Goal: Navigation & Orientation: Find specific page/section

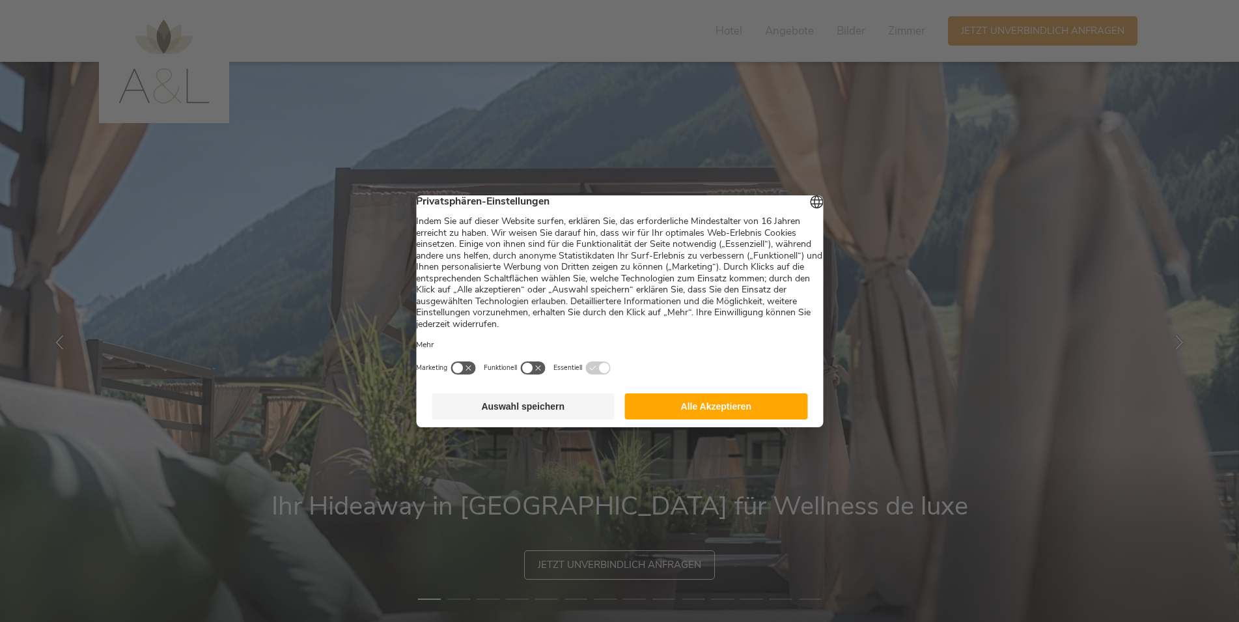
click at [680, 411] on button "Alle Akzeptieren" at bounding box center [716, 406] width 183 height 26
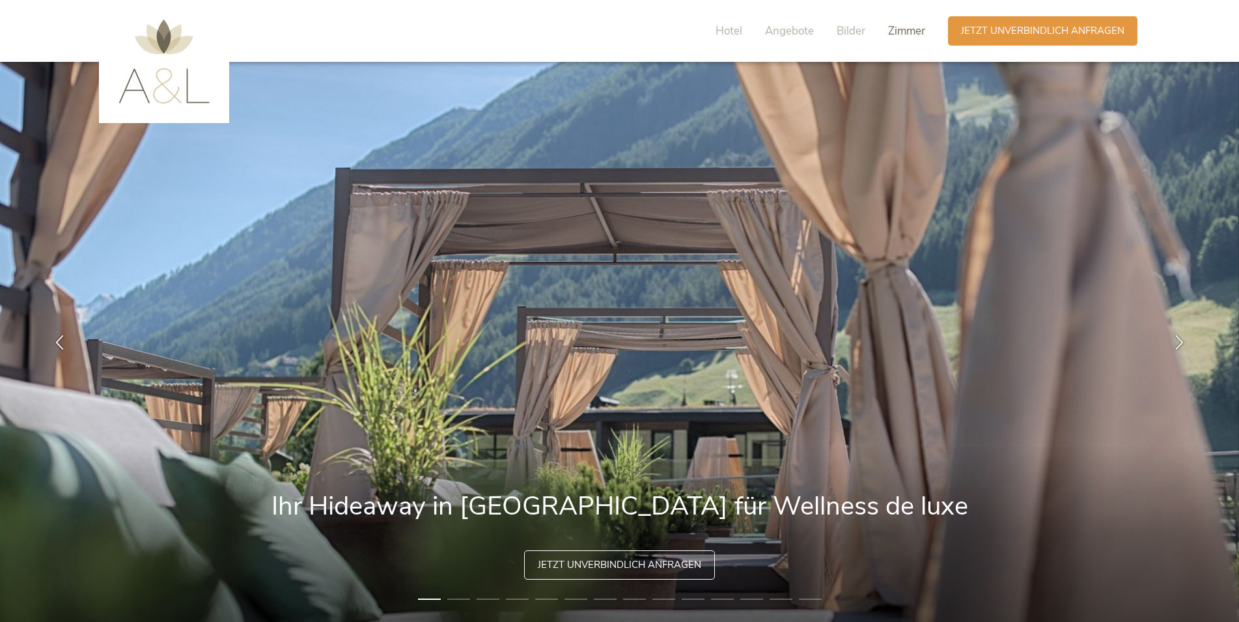
click at [913, 32] on span "Zimmer" at bounding box center [906, 30] width 37 height 15
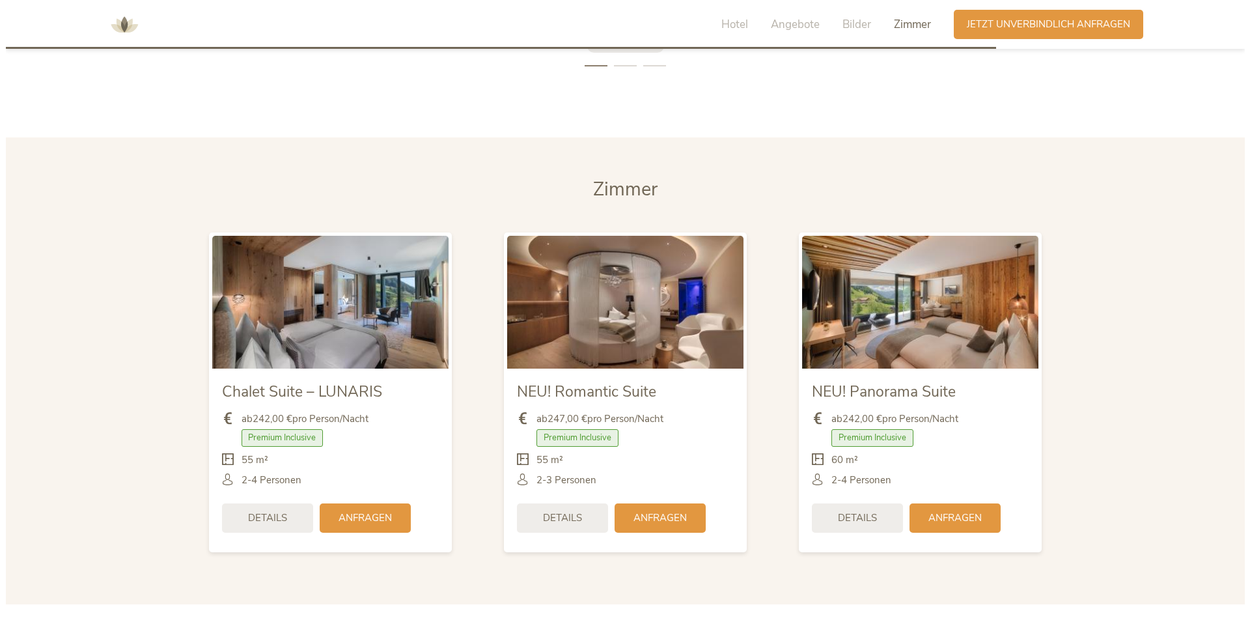
scroll to position [3195, 0]
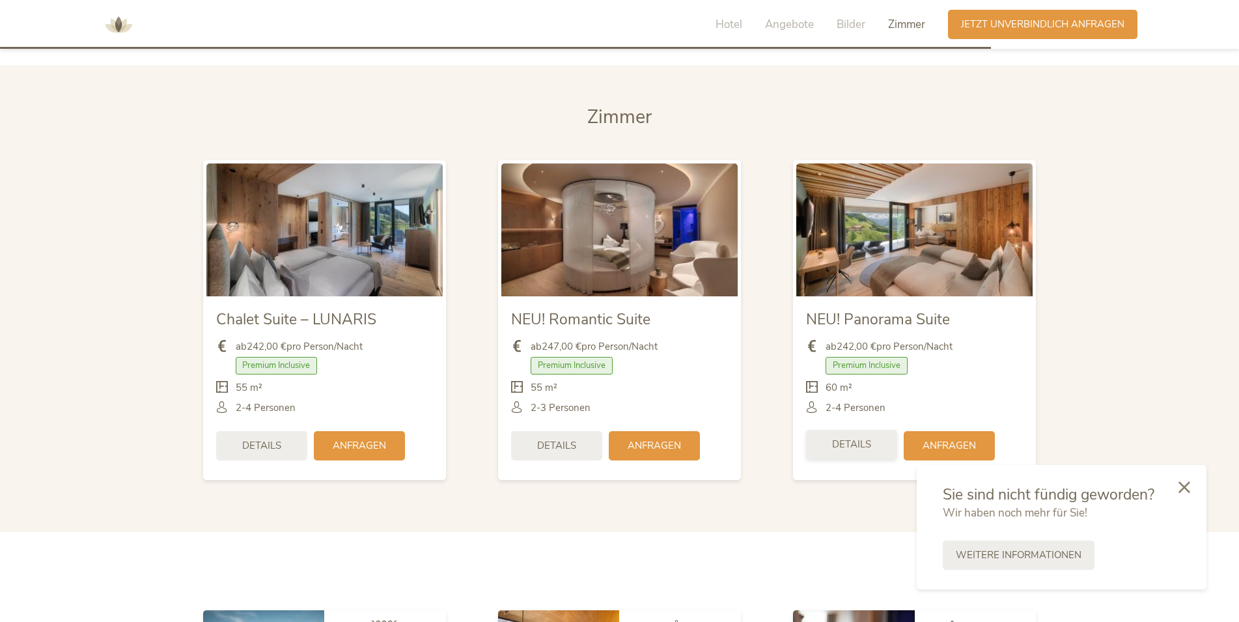
click at [852, 443] on span "Details" at bounding box center [851, 445] width 39 height 14
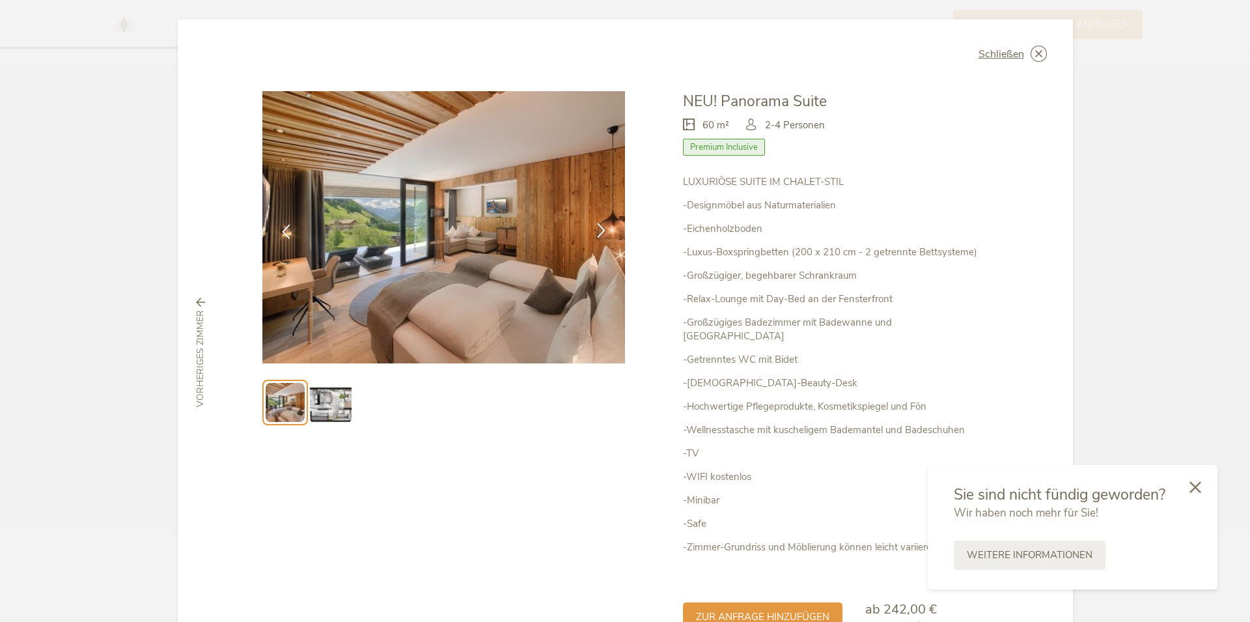
click at [594, 229] on icon at bounding box center [601, 230] width 15 height 15
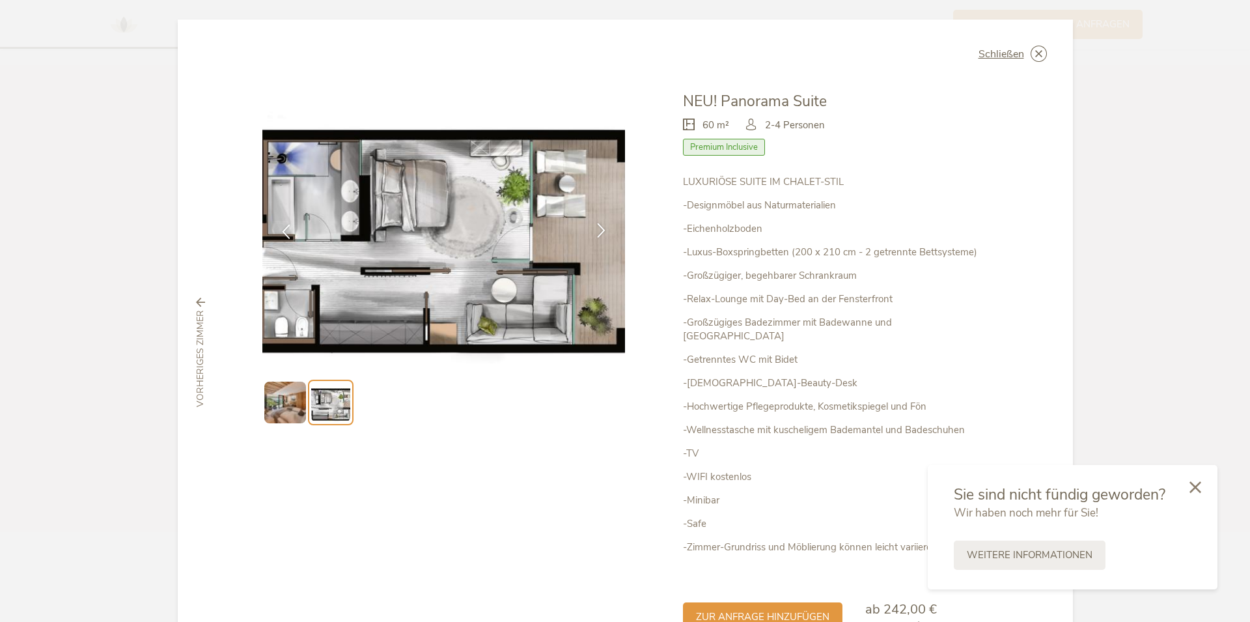
click at [600, 230] on icon at bounding box center [601, 230] width 15 height 15
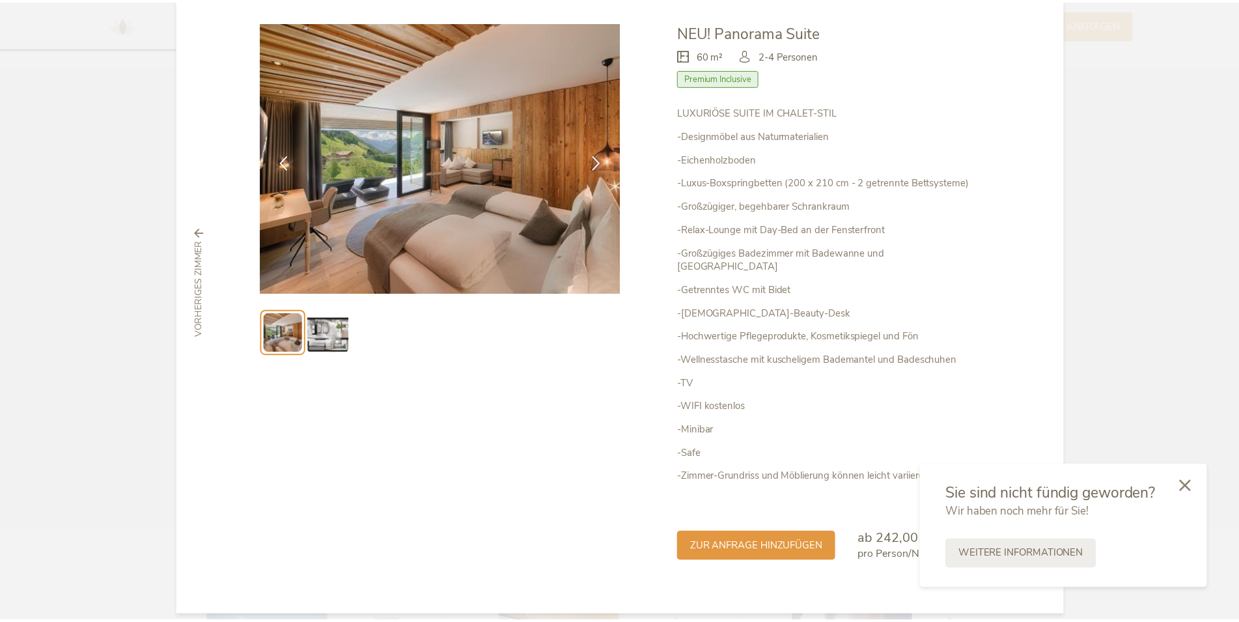
scroll to position [0, 0]
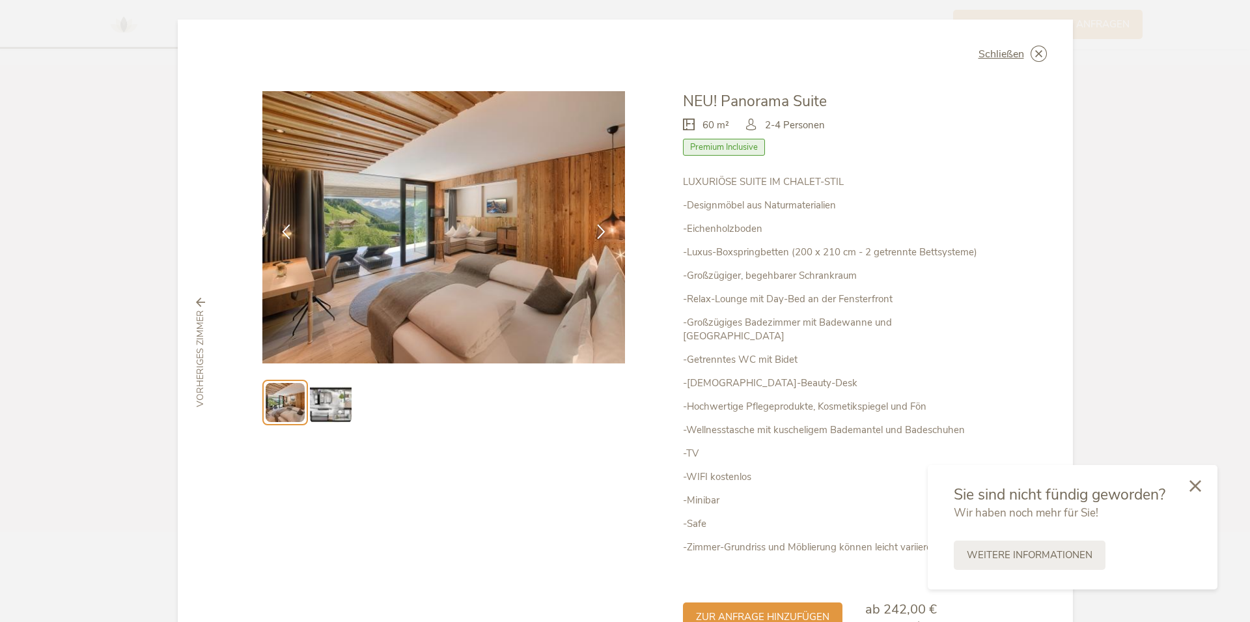
click at [1200, 485] on icon at bounding box center [1195, 486] width 12 height 12
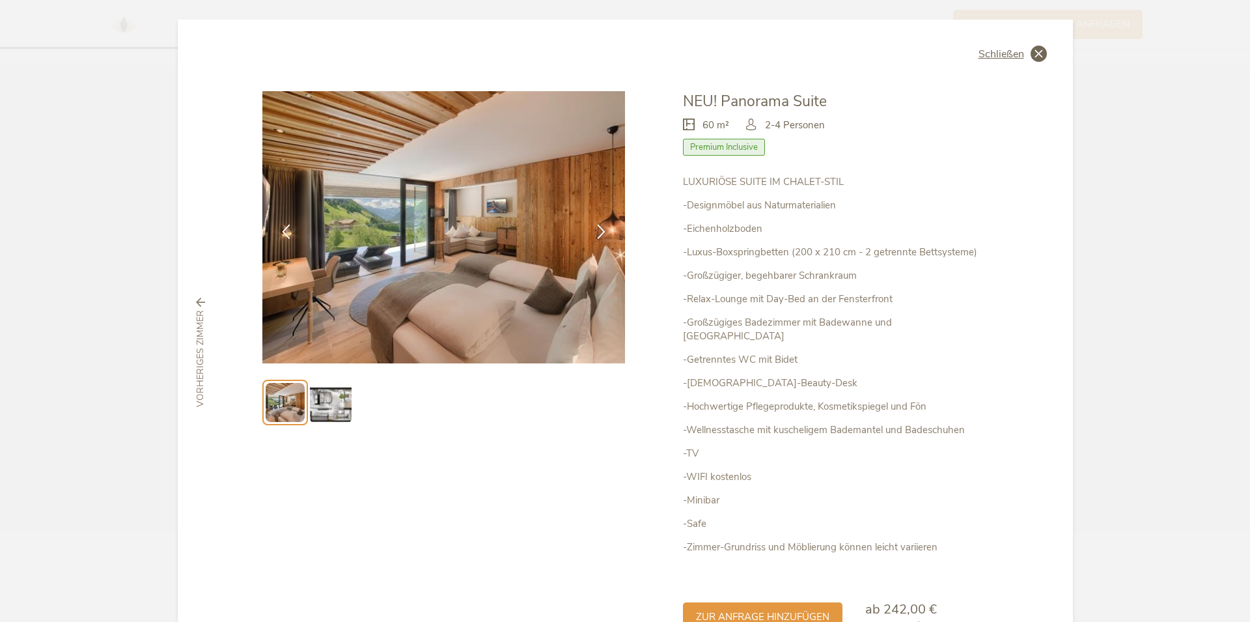
click at [1031, 51] on icon at bounding box center [1039, 54] width 16 height 16
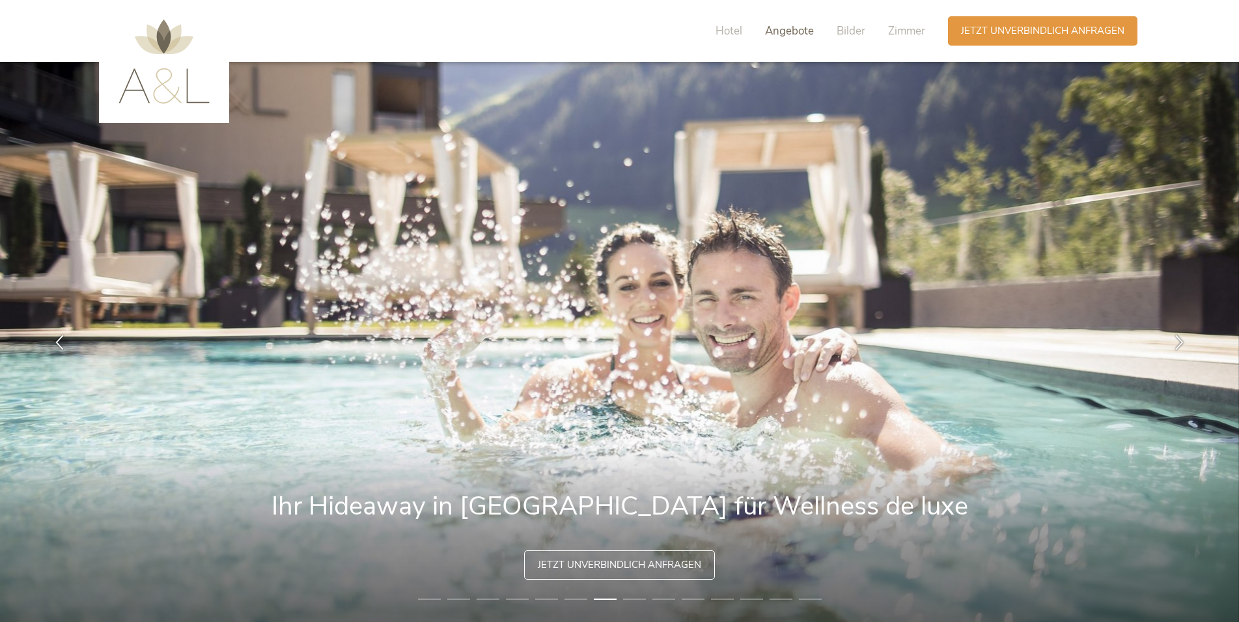
click at [788, 29] on span "Angebote" at bounding box center [789, 30] width 49 height 15
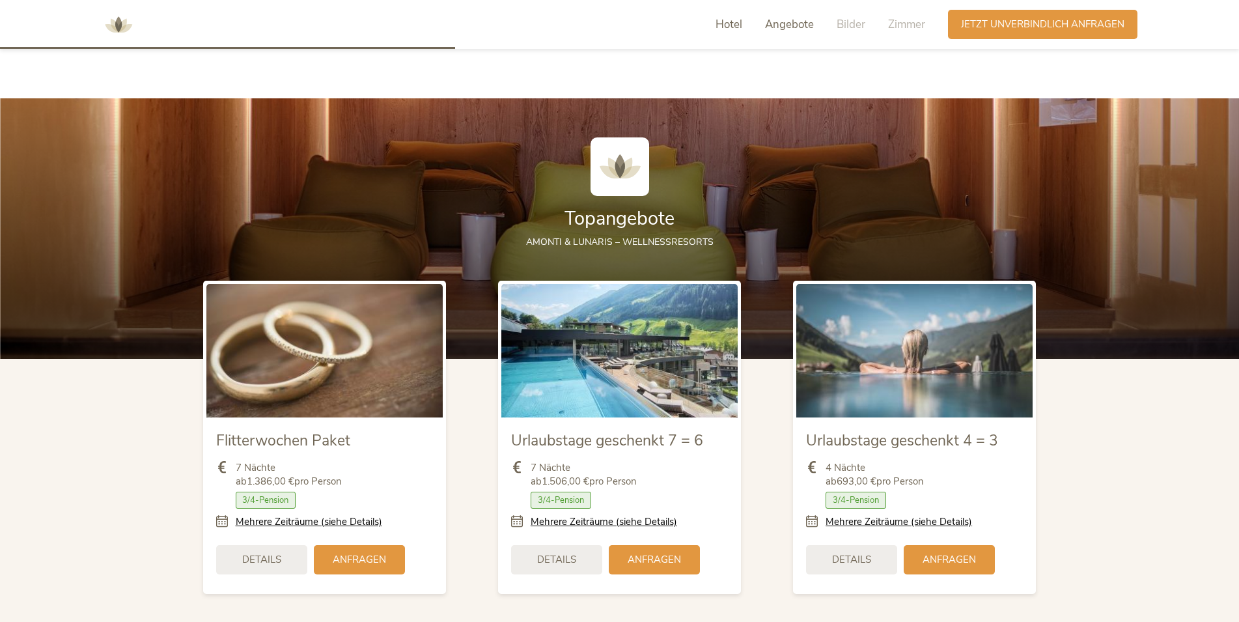
scroll to position [1528, 0]
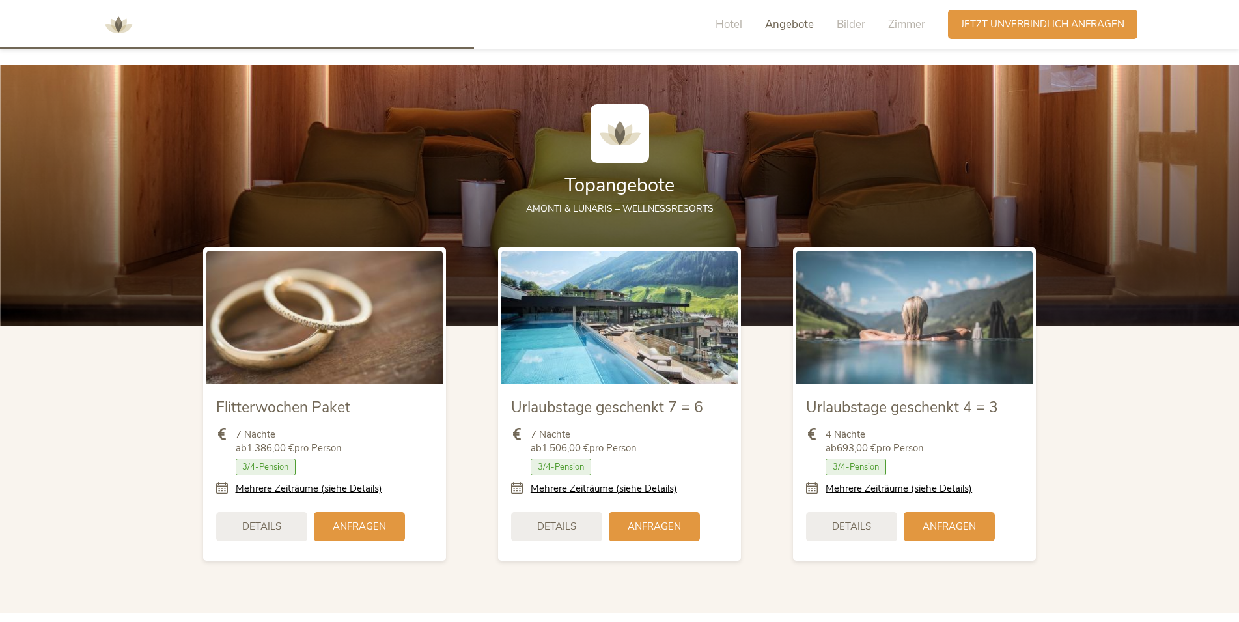
click at [842, 464] on span "3/4-Pension" at bounding box center [856, 466] width 61 height 17
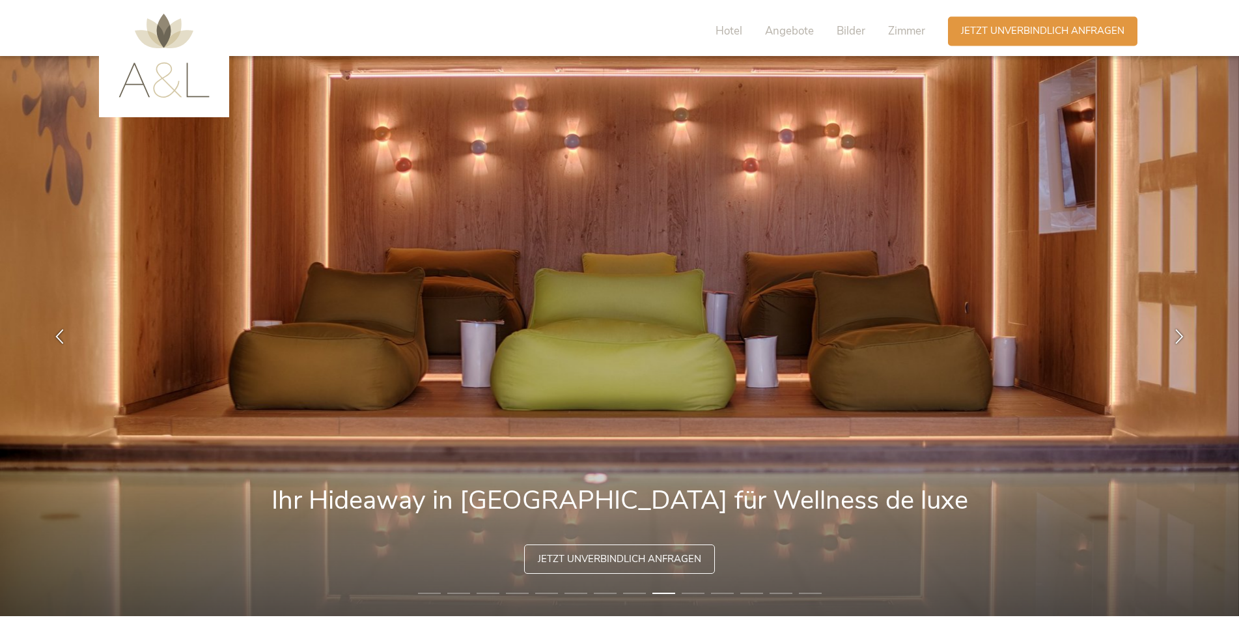
scroll to position [0, 0]
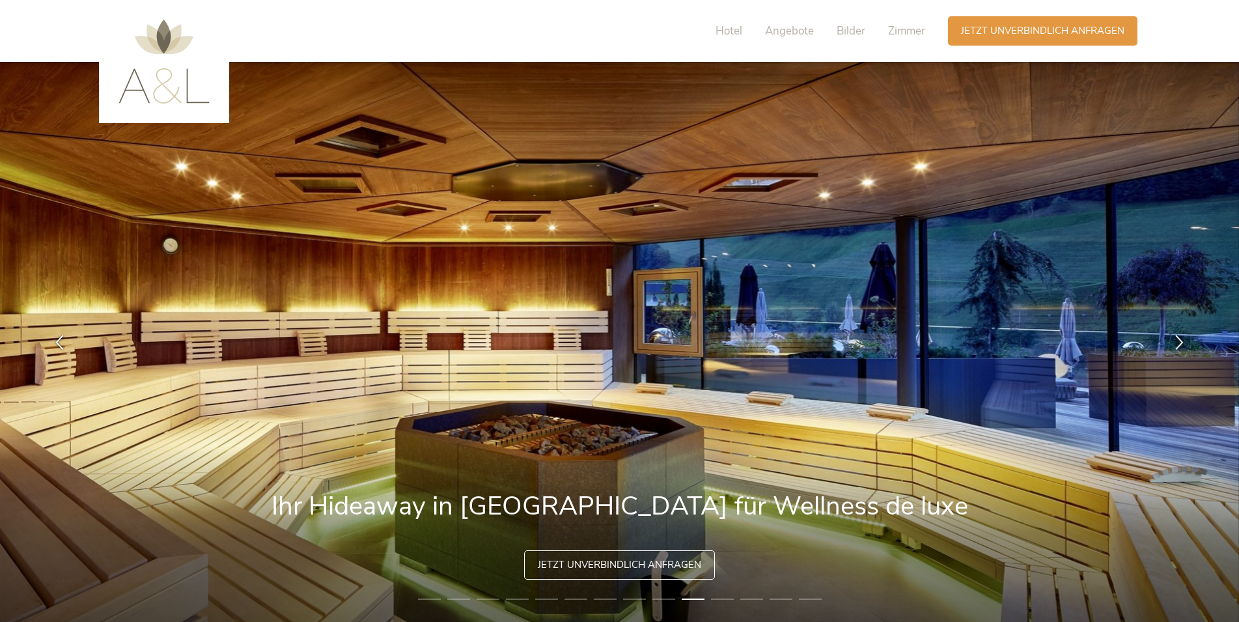
click at [154, 90] on img at bounding box center [163, 62] width 91 height 84
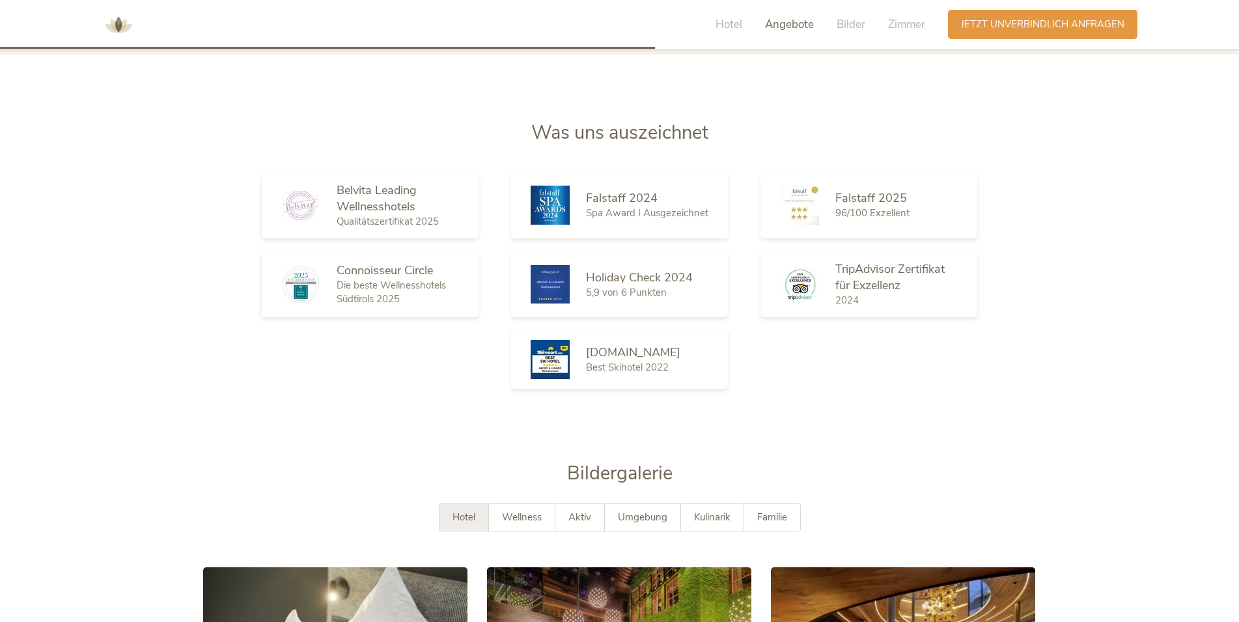
scroll to position [2125, 0]
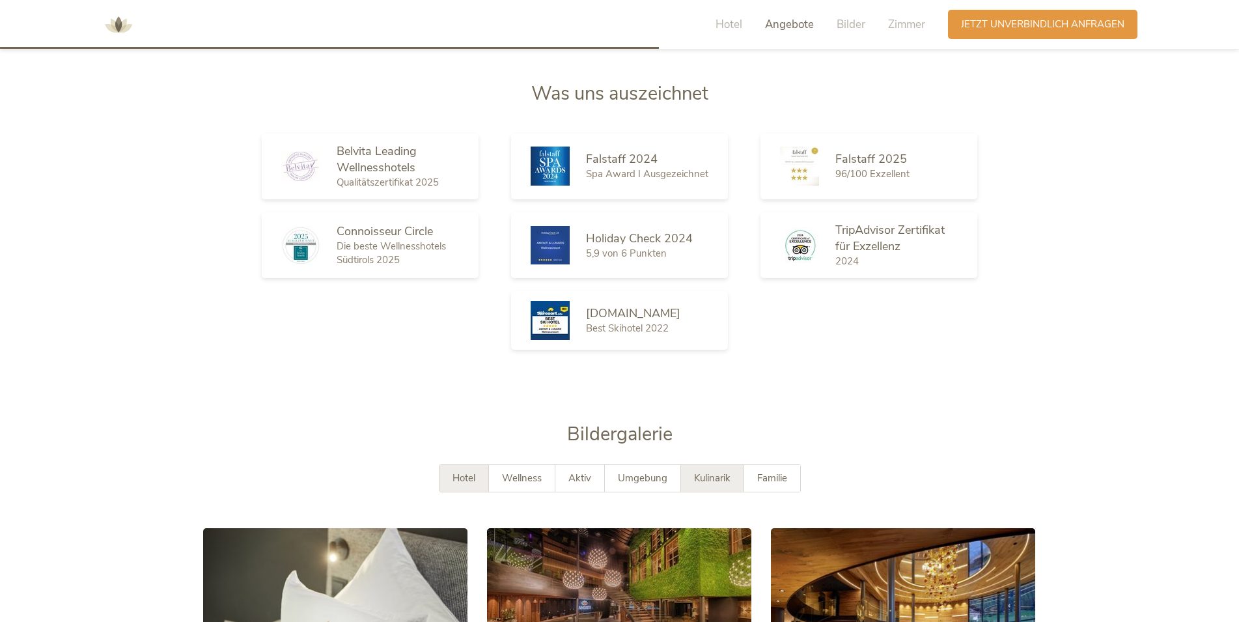
click at [708, 477] on span "Kulinarik" at bounding box center [712, 477] width 36 height 13
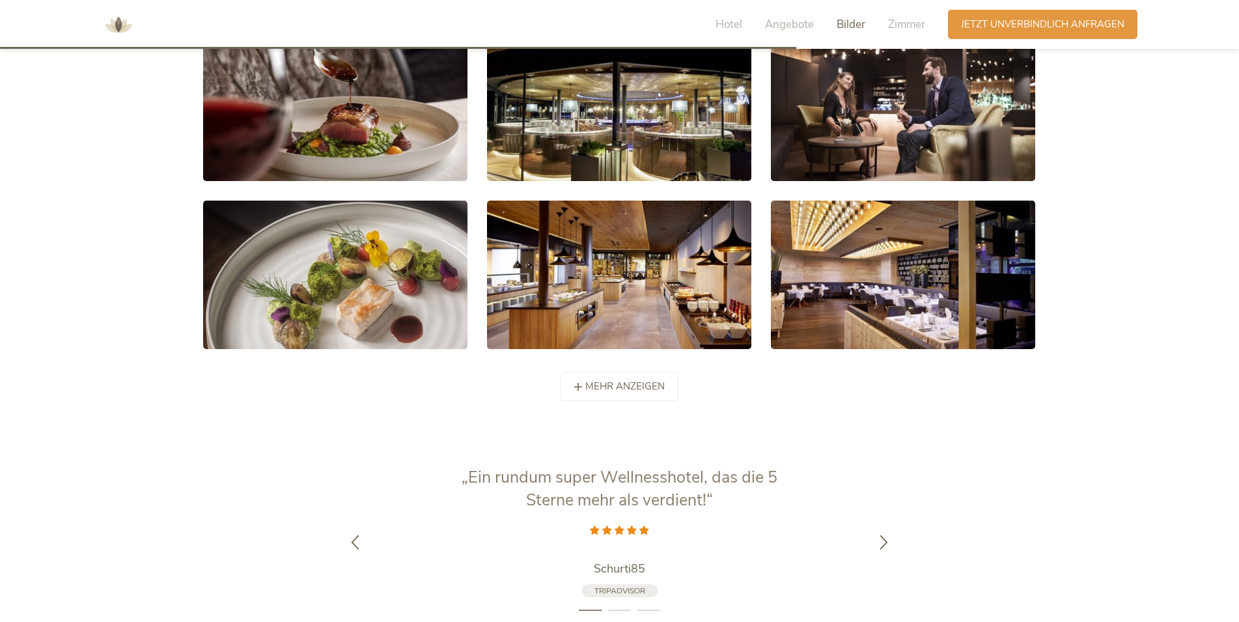
scroll to position [2355, 0]
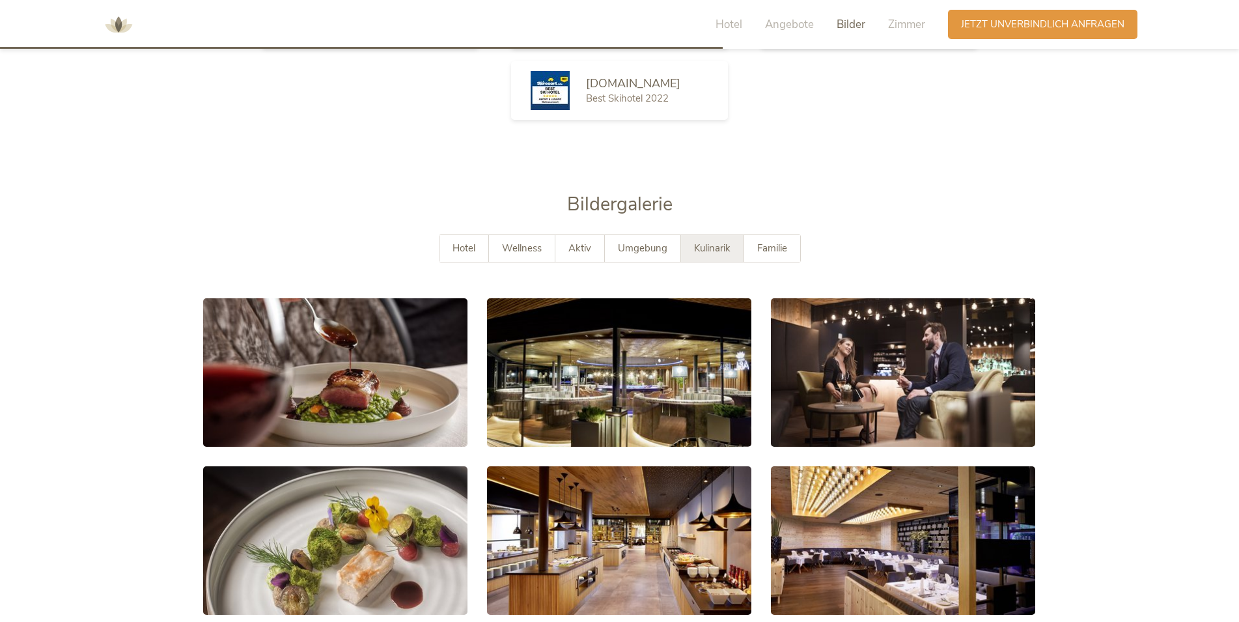
click at [718, 248] on span "Kulinarik" at bounding box center [712, 248] width 36 height 13
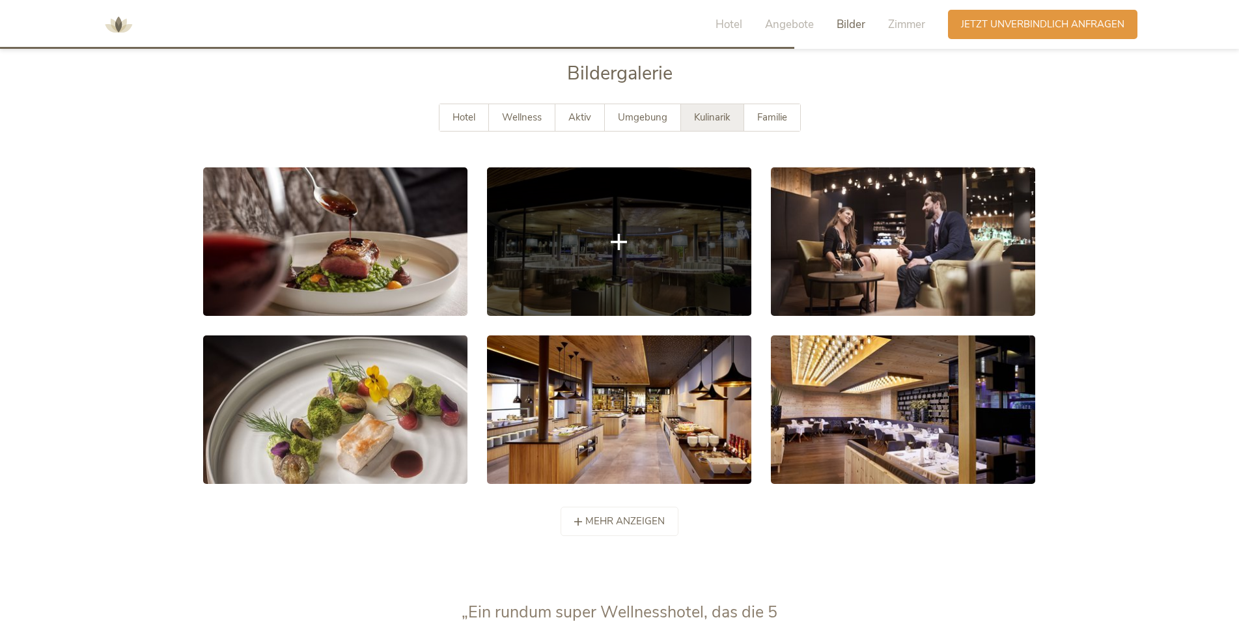
scroll to position [2620, 0]
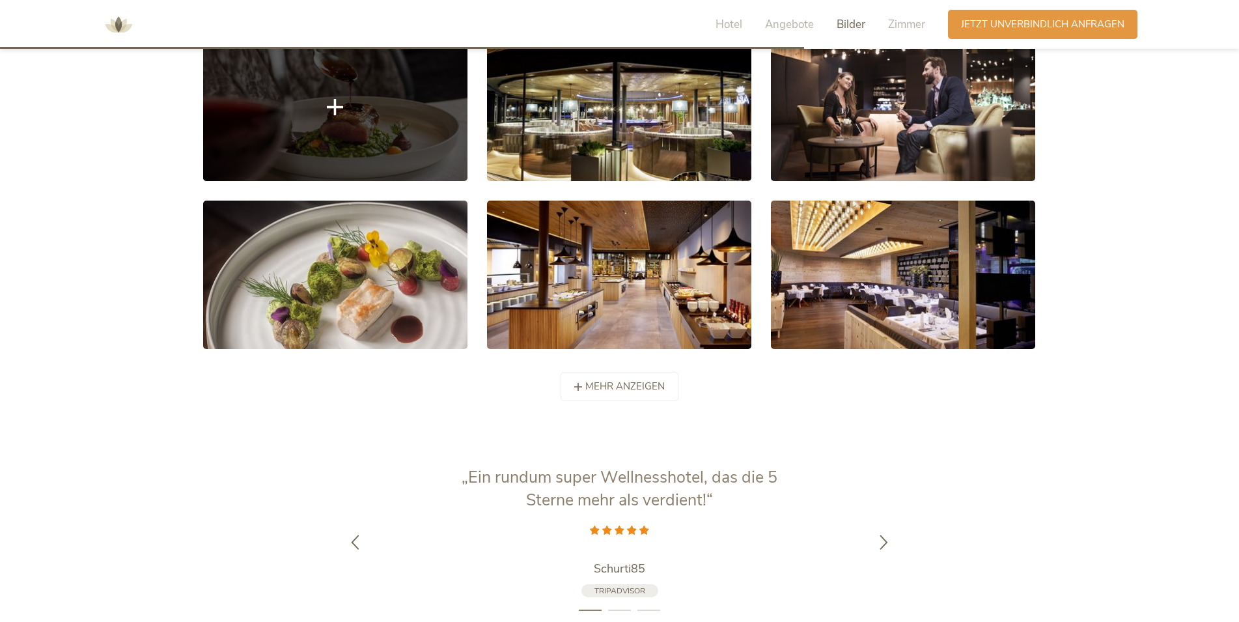
click at [353, 131] on link at bounding box center [335, 107] width 264 height 148
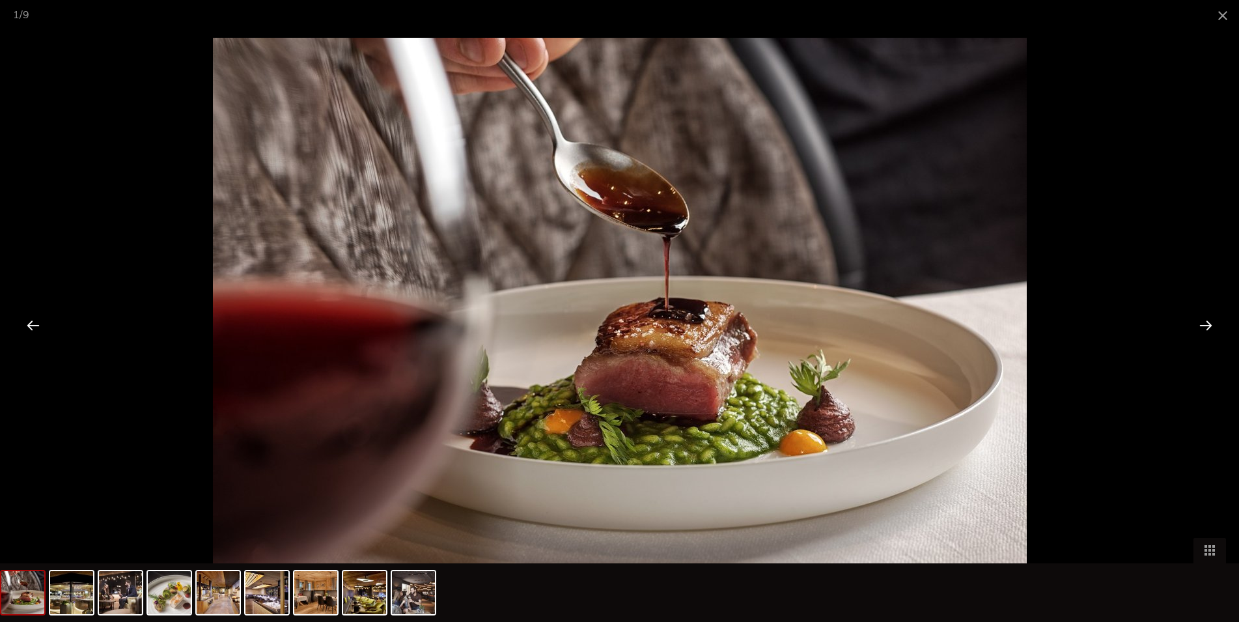
click at [1206, 325] on div at bounding box center [1206, 325] width 40 height 40
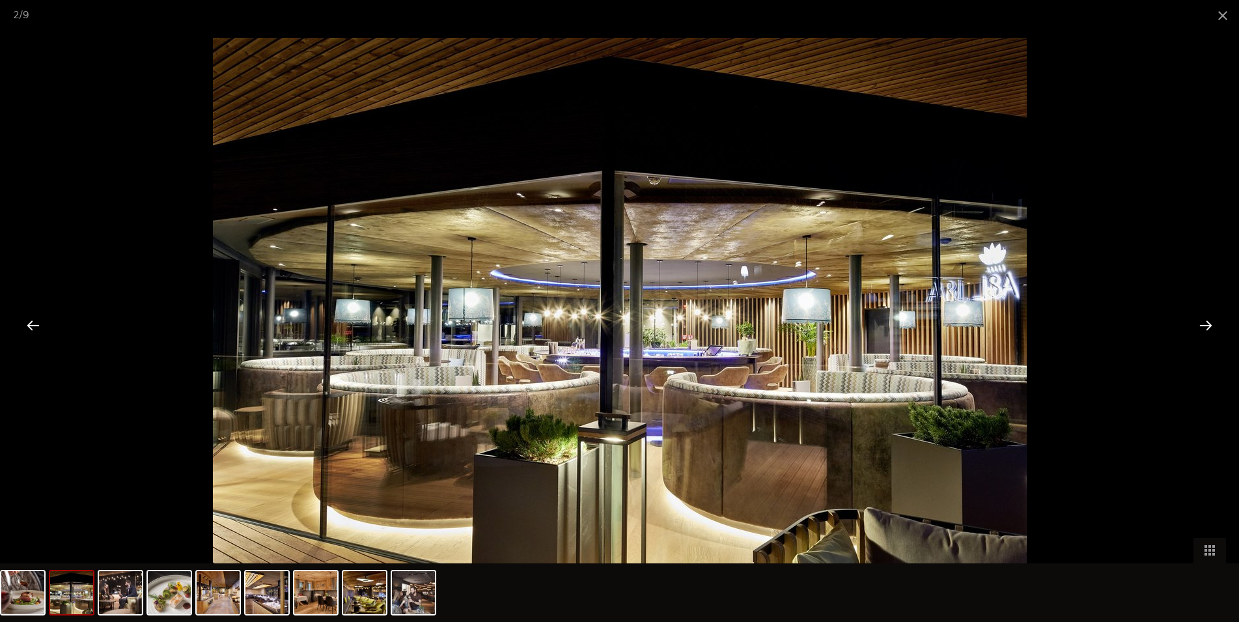
click at [1206, 325] on div at bounding box center [1206, 325] width 40 height 40
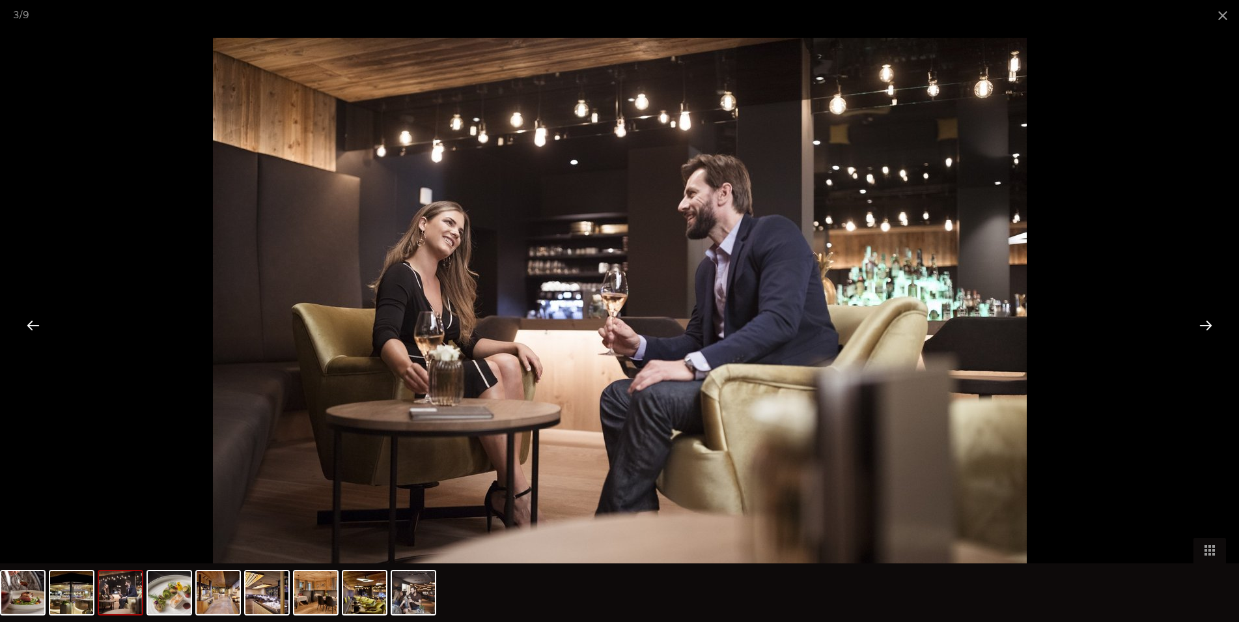
click at [1206, 325] on div at bounding box center [1206, 325] width 40 height 40
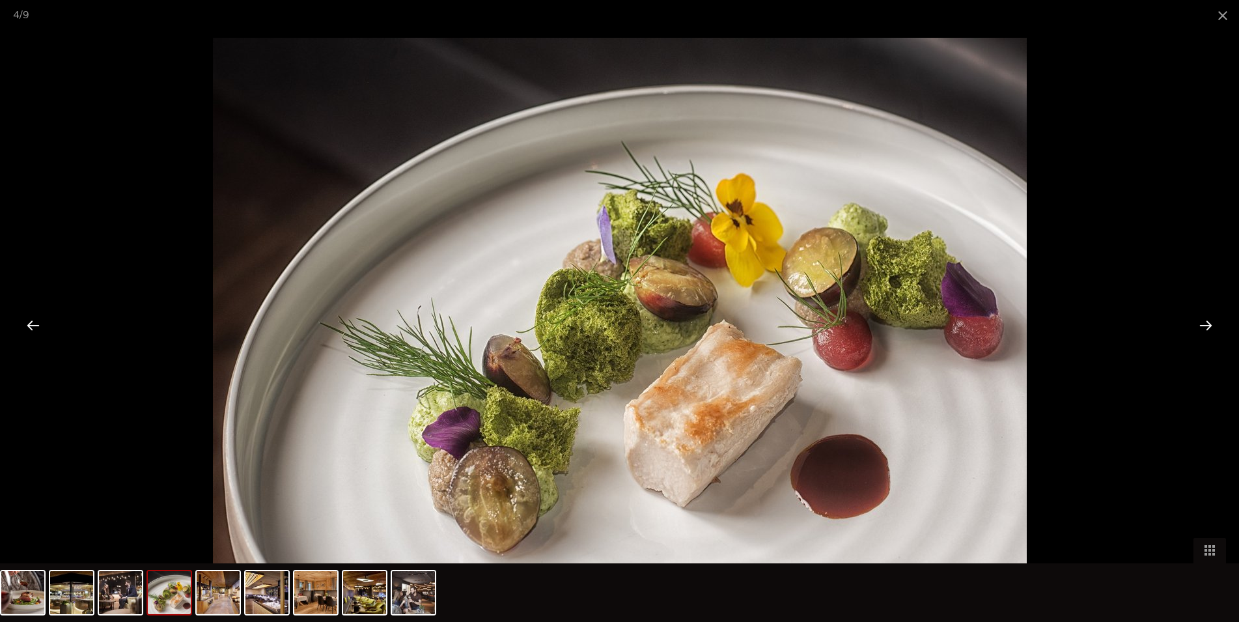
click at [1206, 325] on div at bounding box center [1206, 325] width 40 height 40
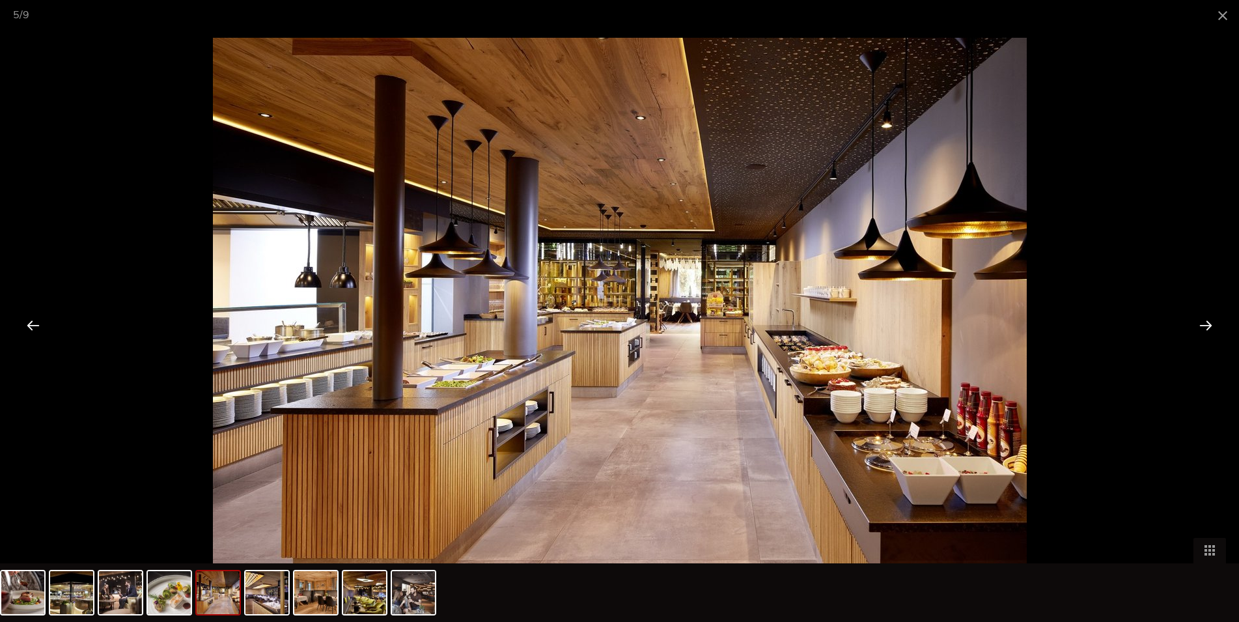
click at [1206, 325] on div at bounding box center [1206, 325] width 40 height 40
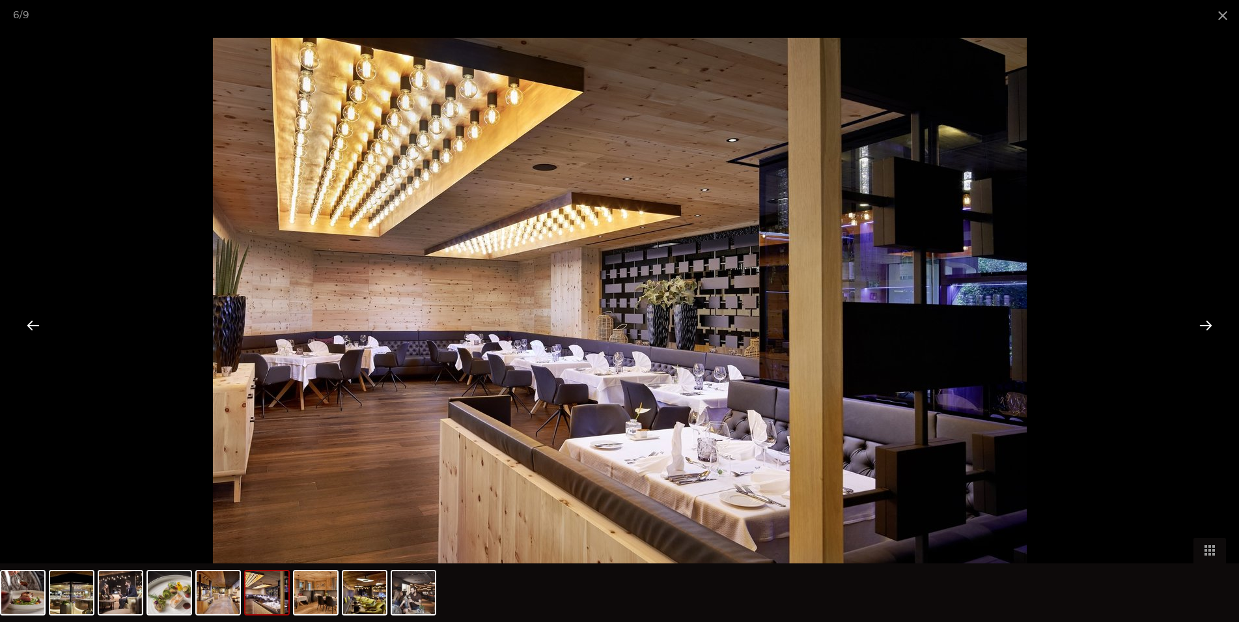
click at [1206, 325] on div at bounding box center [1206, 325] width 40 height 40
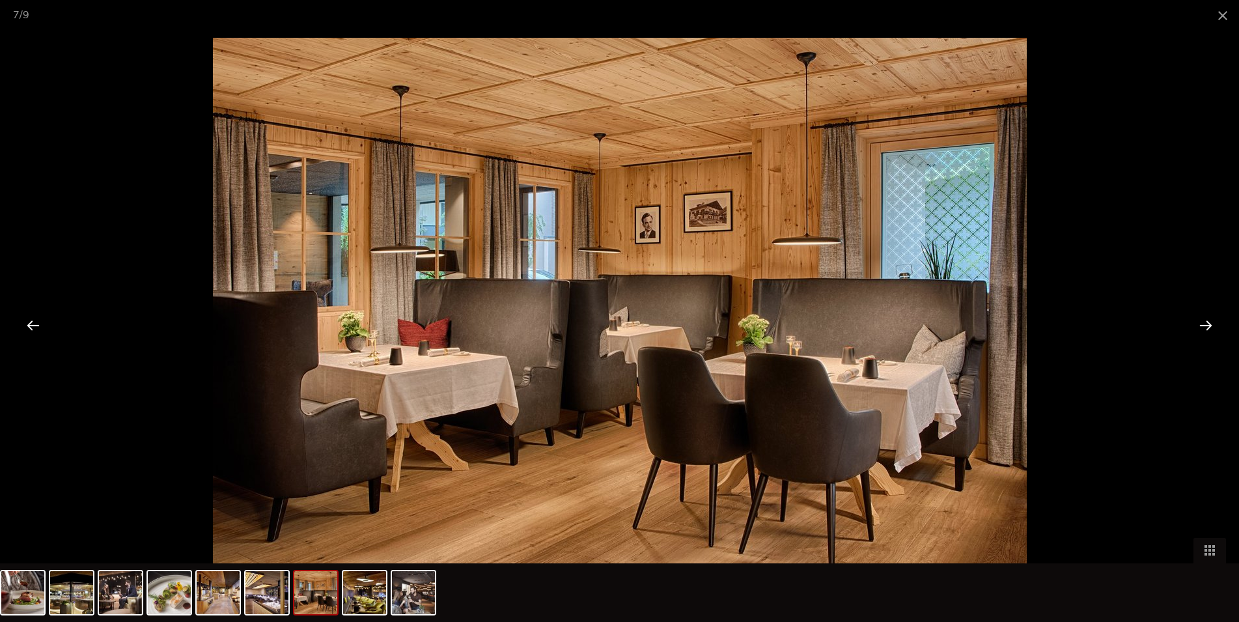
click at [1206, 325] on div at bounding box center [1206, 325] width 40 height 40
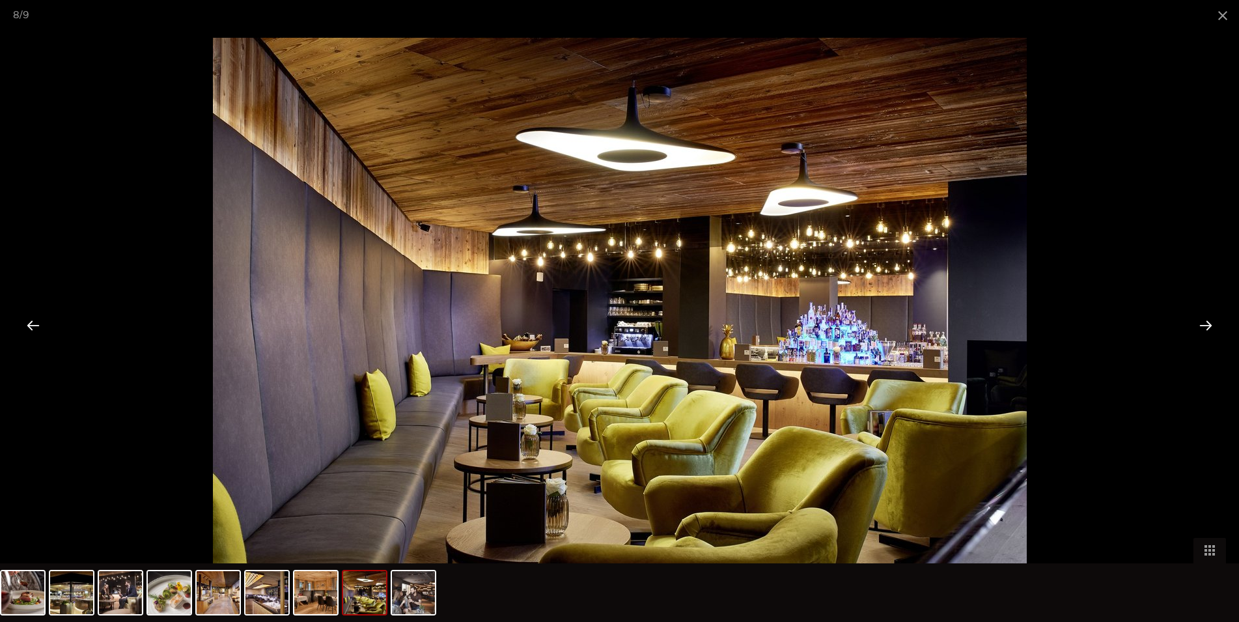
click at [1206, 325] on div at bounding box center [1206, 325] width 40 height 40
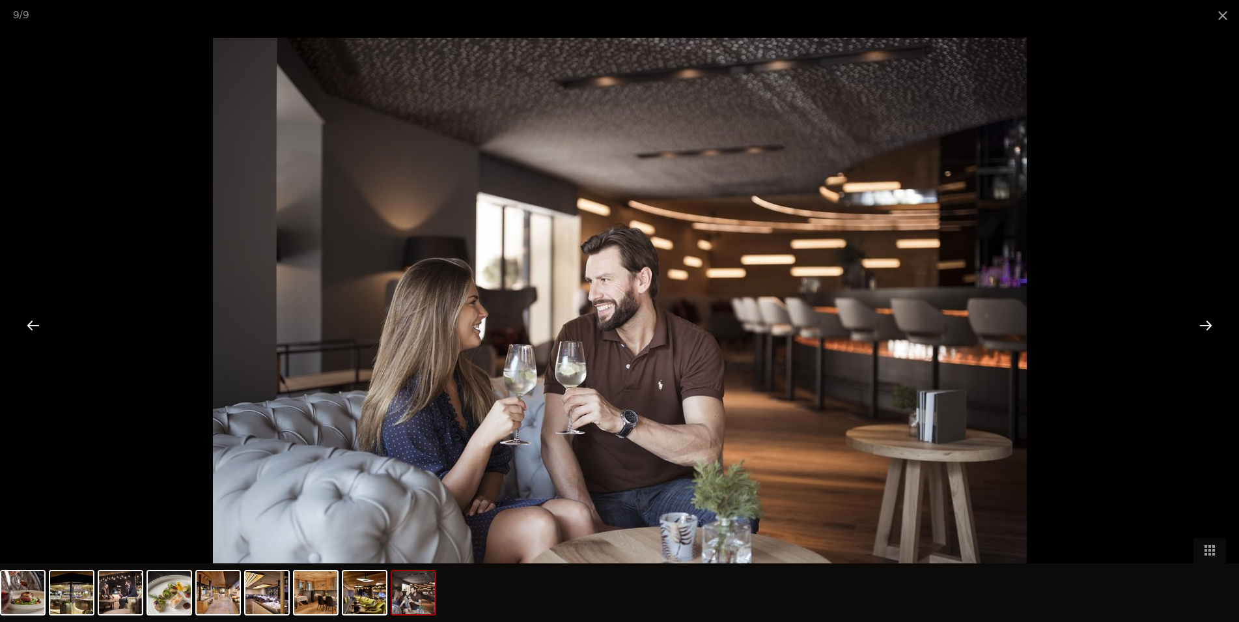
click at [1206, 325] on div at bounding box center [1206, 325] width 40 height 40
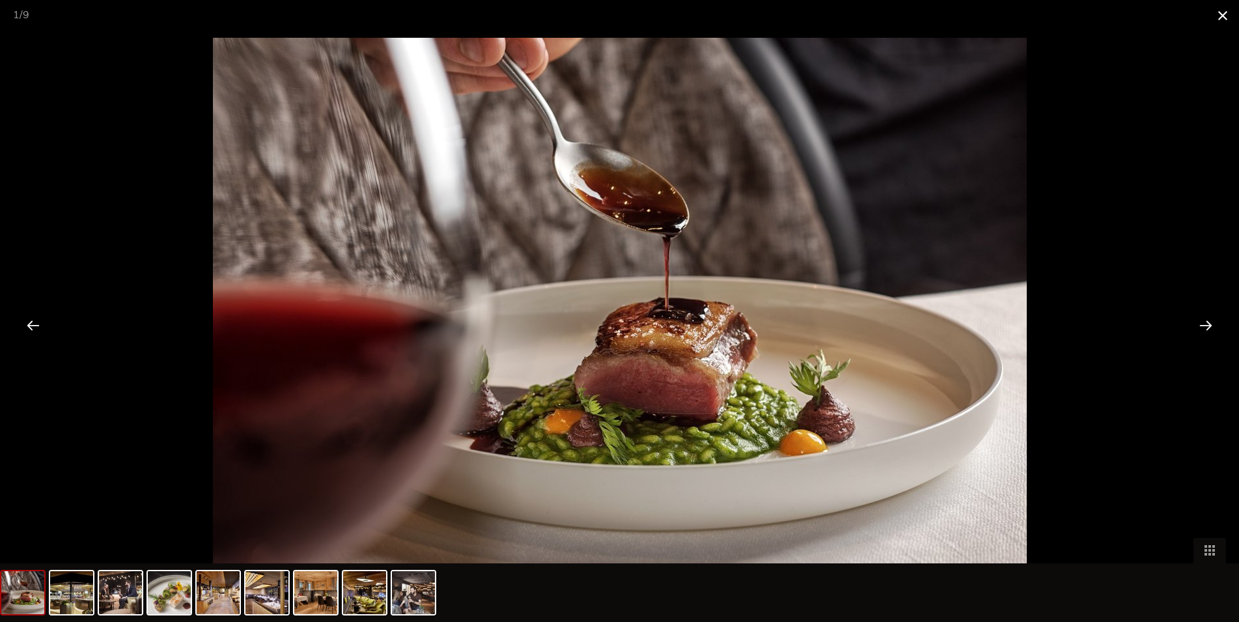
click at [1229, 14] on span at bounding box center [1222, 15] width 33 height 31
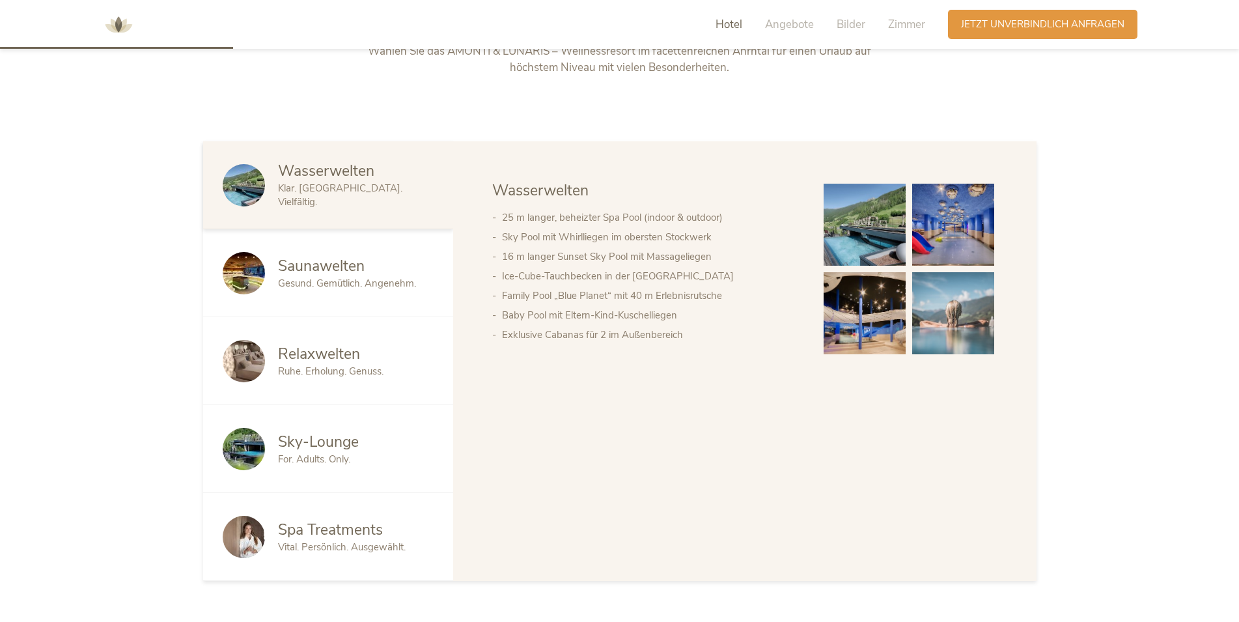
scroll to position [407, 0]
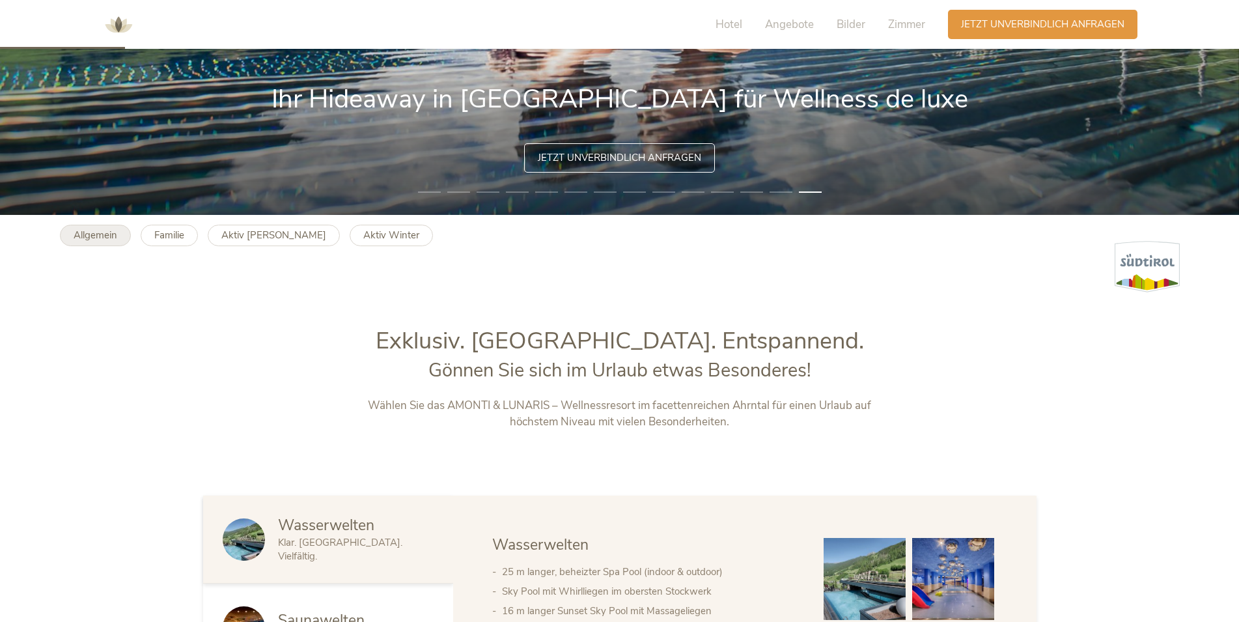
click at [87, 236] on b "Allgemein" at bounding box center [96, 235] width 44 height 13
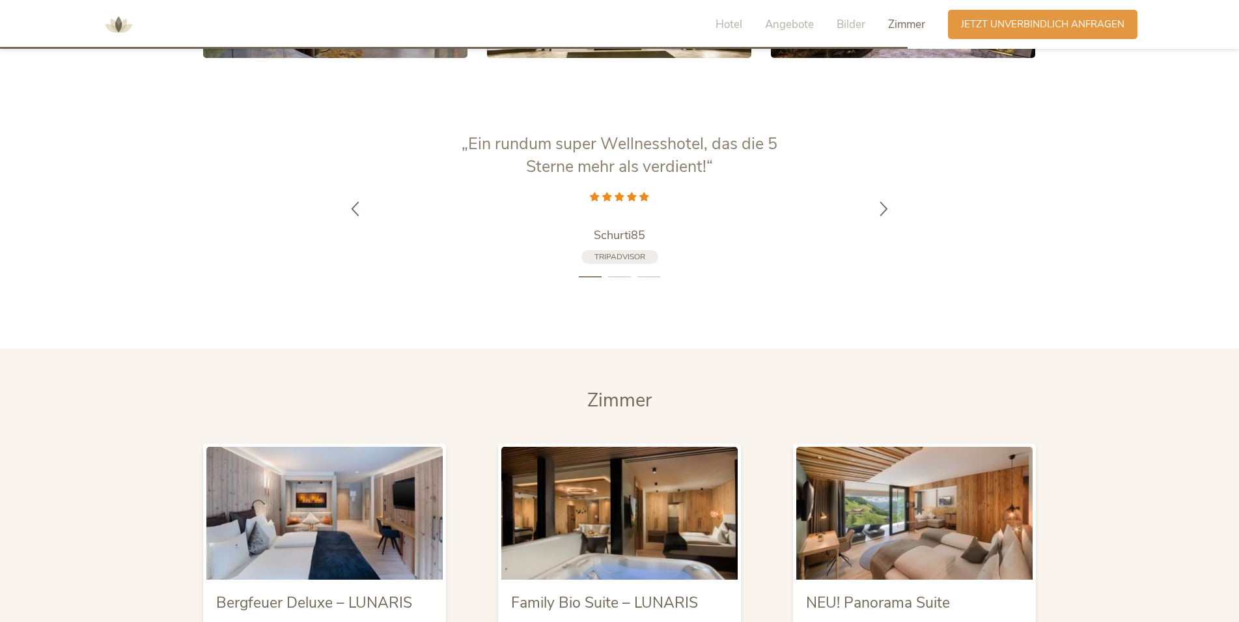
scroll to position [2923, 0]
